Goal: Information Seeking & Learning: Learn about a topic

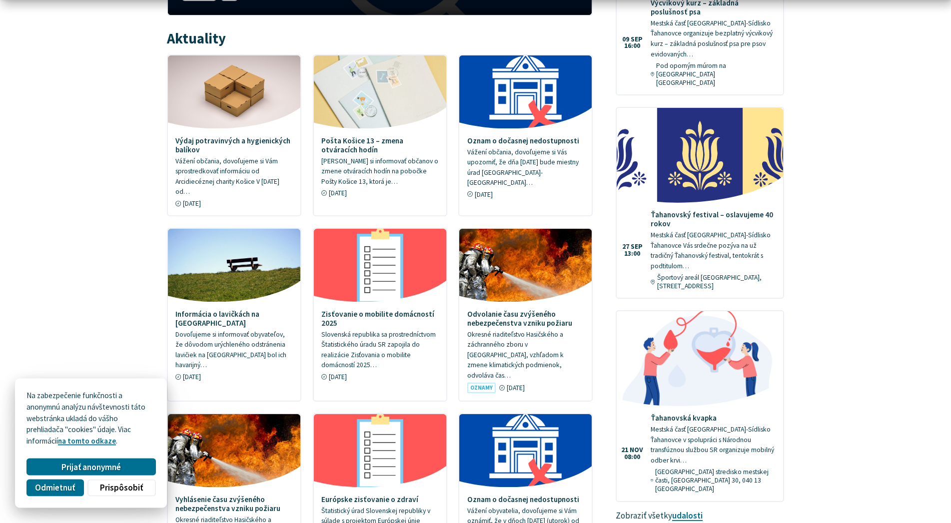
scroll to position [510, 0]
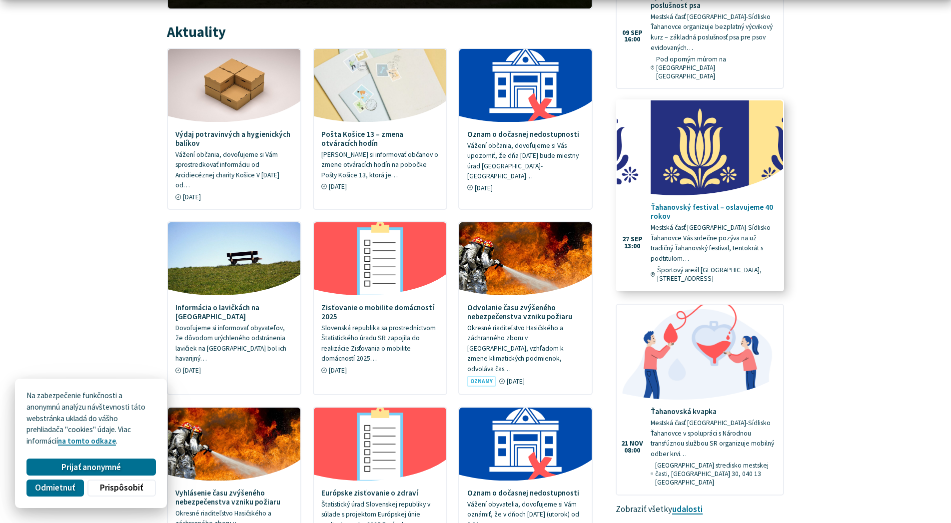
click at [714, 203] on h4 "Ťahanovský festival – oslavujeme 40 rokov" at bounding box center [713, 212] width 125 height 18
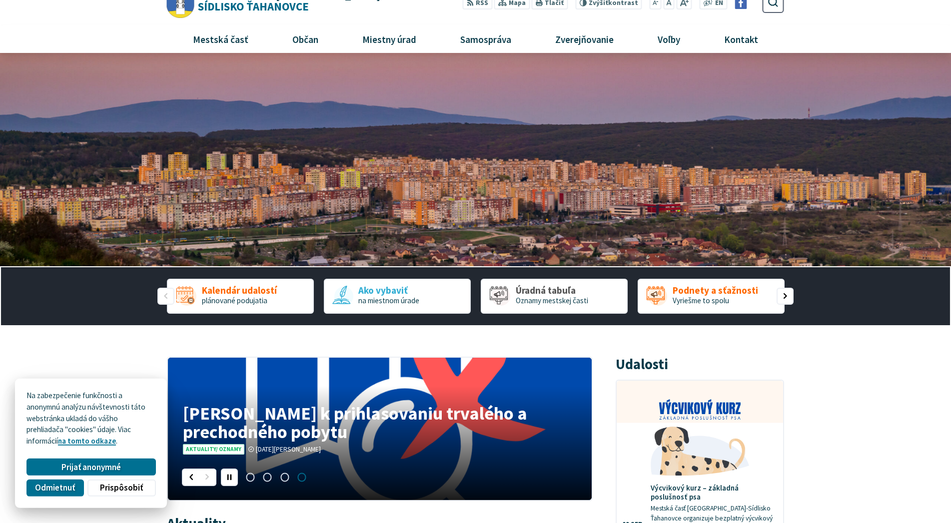
scroll to position [0, 0]
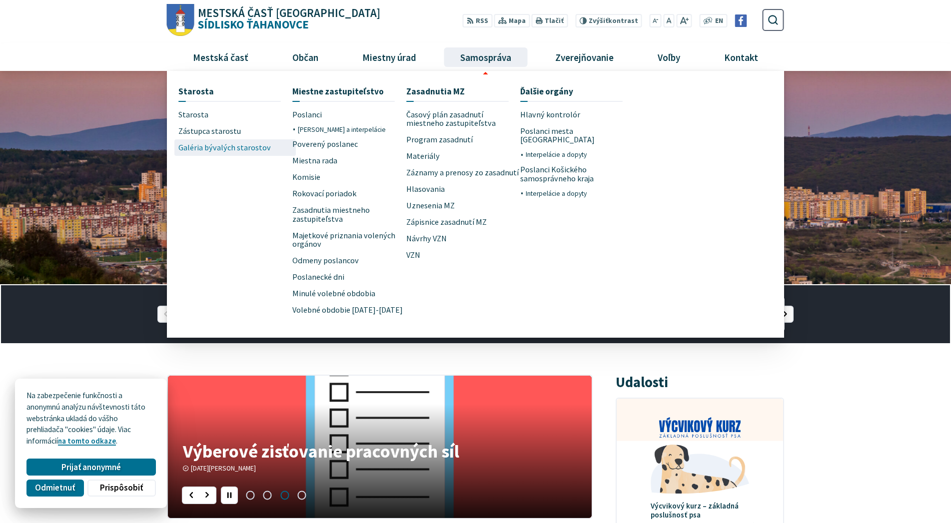
click at [218, 148] on span "Galéria bývalých starostov" at bounding box center [224, 147] width 92 height 16
click at [198, 132] on span "Zástupca starostu" at bounding box center [209, 131] width 62 height 16
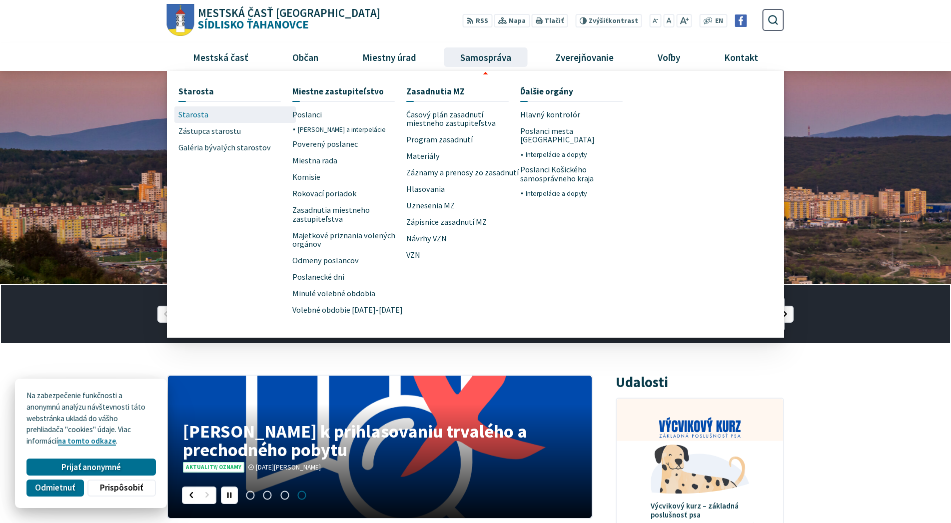
click at [195, 114] on span "Starosta" at bounding box center [193, 114] width 30 height 16
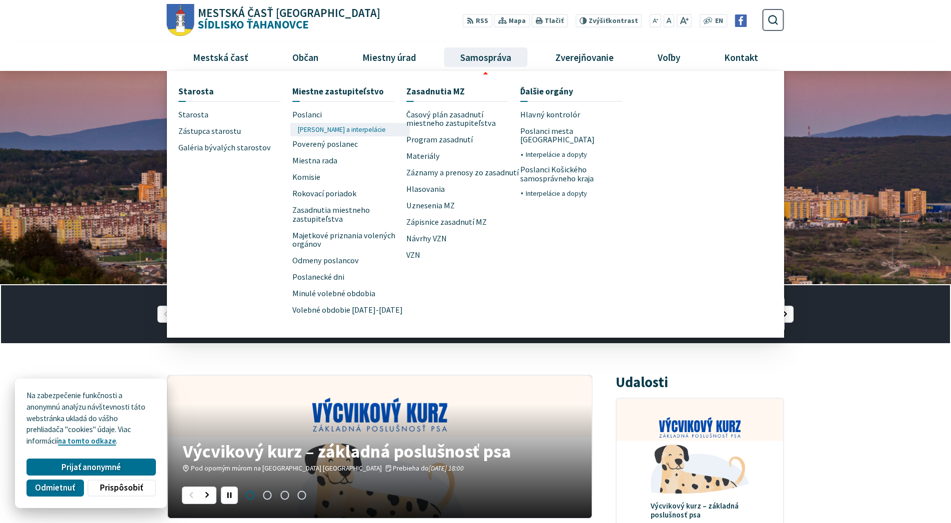
click at [326, 127] on span "[PERSON_NAME] a interpelácie" at bounding box center [342, 129] width 88 height 13
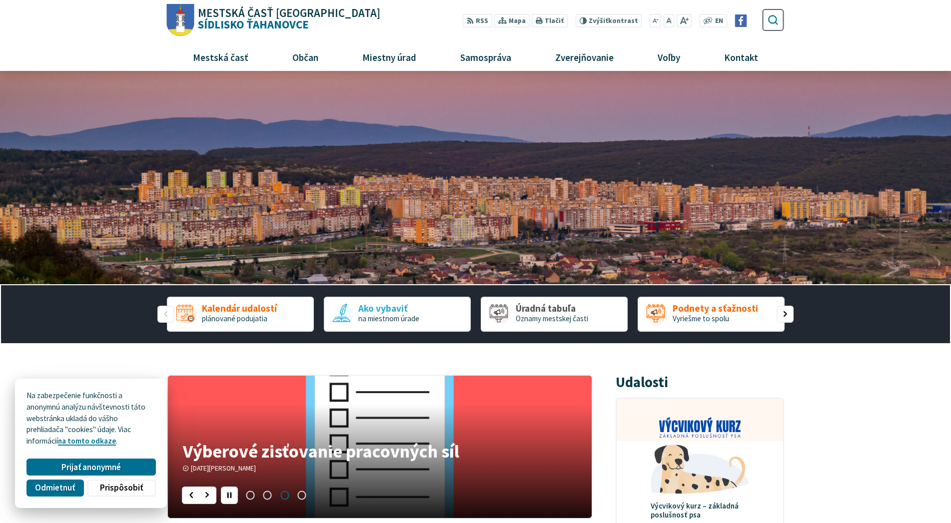
click at [780, 18] on button "Odoslať vyhľadávací formulár" at bounding box center [772, 19] width 17 height 17
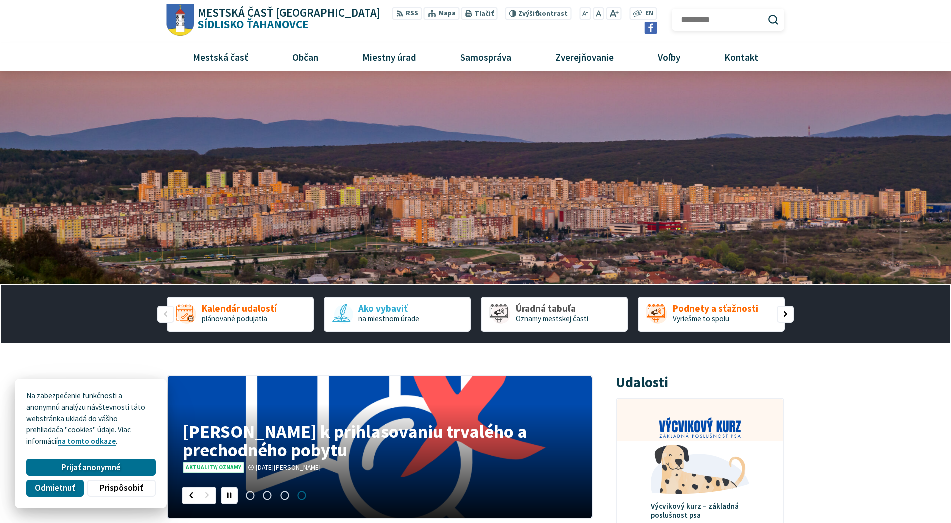
click at [695, 18] on input "Hľadať:" at bounding box center [728, 20] width 112 height 22
type input "******"
click at [773, 18] on icon "submit" at bounding box center [772, 19] width 11 height 11
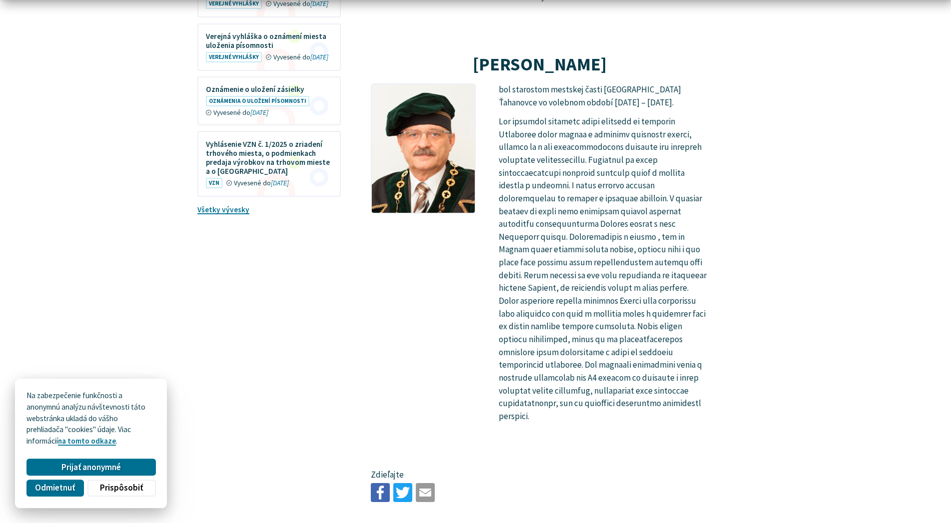
scroll to position [1798, 0]
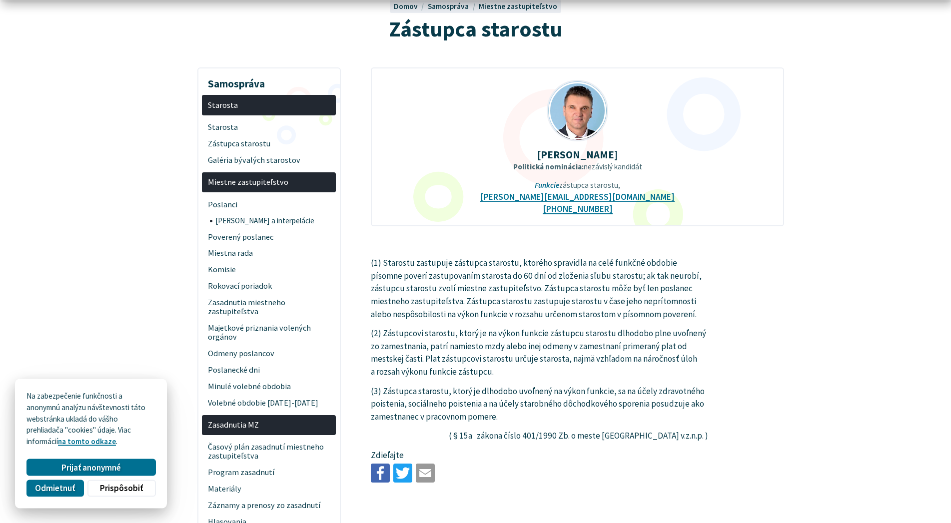
scroll to position [153, 0]
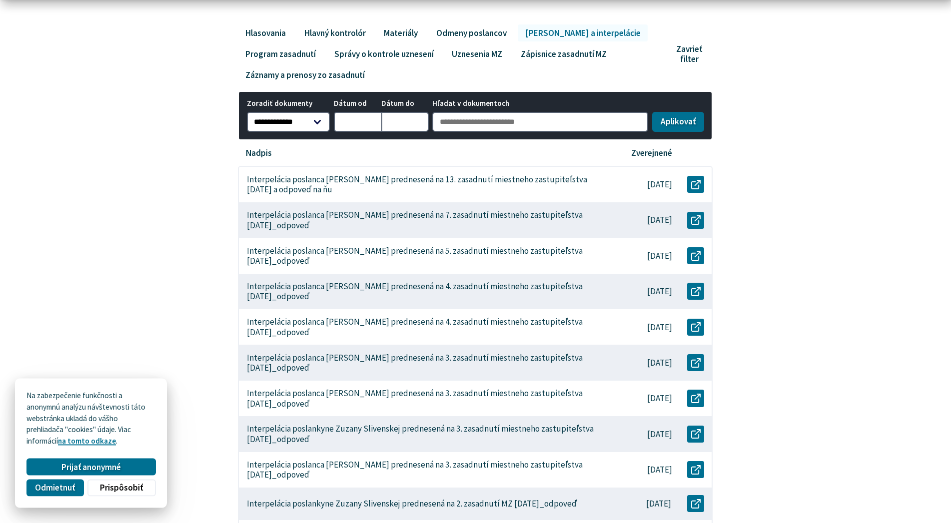
scroll to position [204, 0]
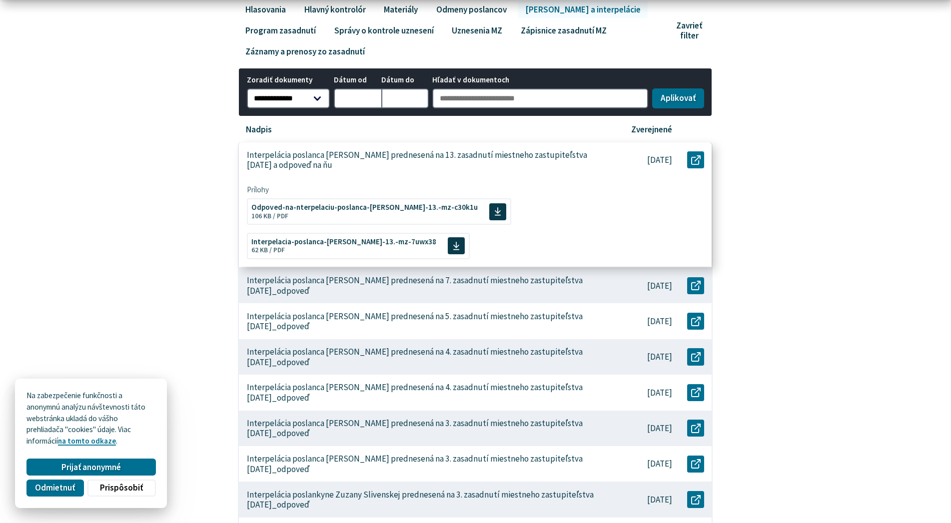
click at [399, 160] on p "Interpelácia poslanca Miroslava Špaka prednesená na 13. zasadnutí miestneho zas…" at bounding box center [424, 160] width 354 height 20
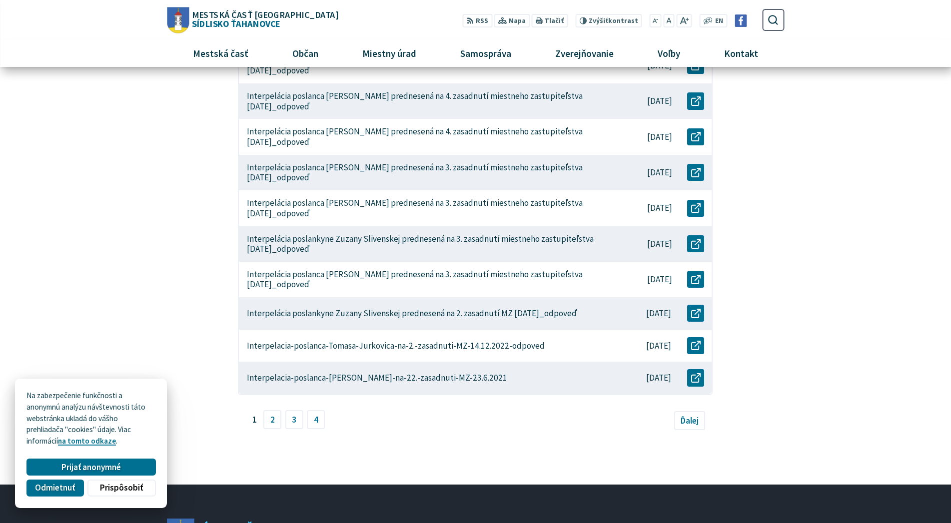
scroll to position [459, 0]
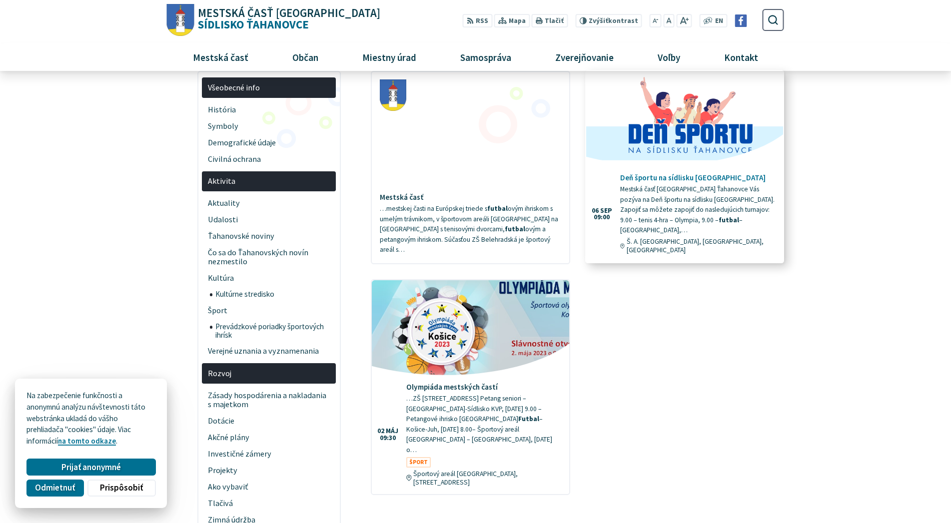
click at [680, 143] on img at bounding box center [684, 118] width 226 height 109
